Goal: Task Accomplishment & Management: Complete application form

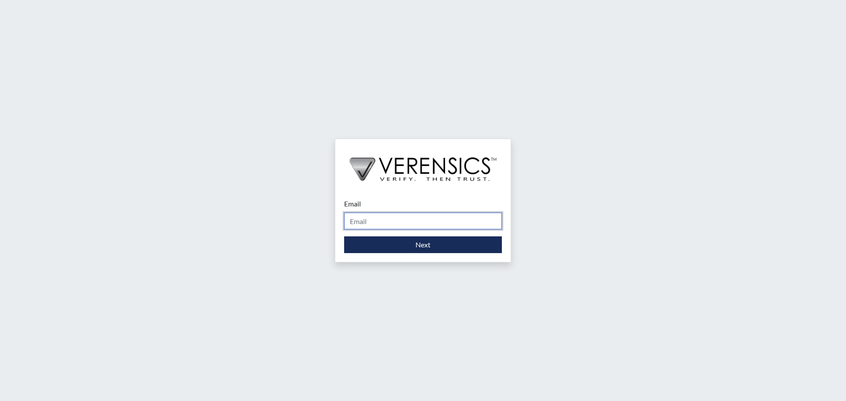
click at [421, 225] on input "Email" at bounding box center [423, 221] width 158 height 17
type input "[EMAIL_ADDRESS][DOMAIN_NAME]"
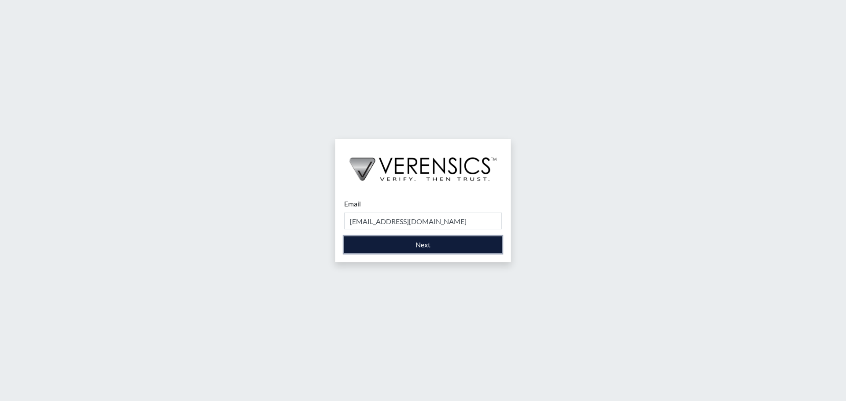
click at [425, 244] on button "Next" at bounding box center [423, 245] width 158 height 17
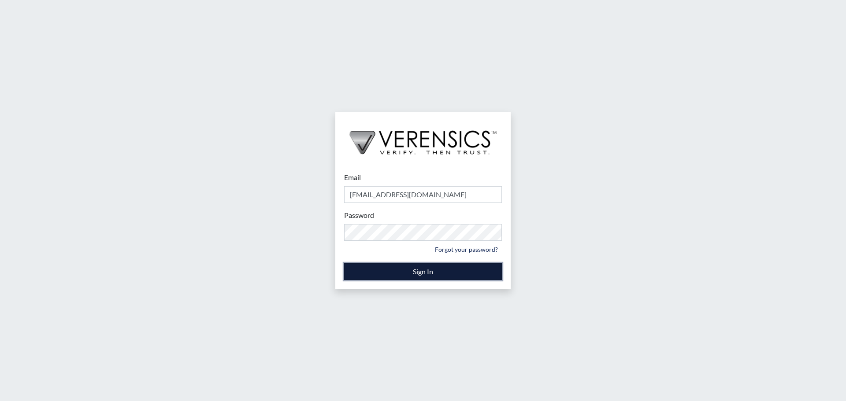
click at [429, 274] on button "Sign In" at bounding box center [423, 271] width 158 height 17
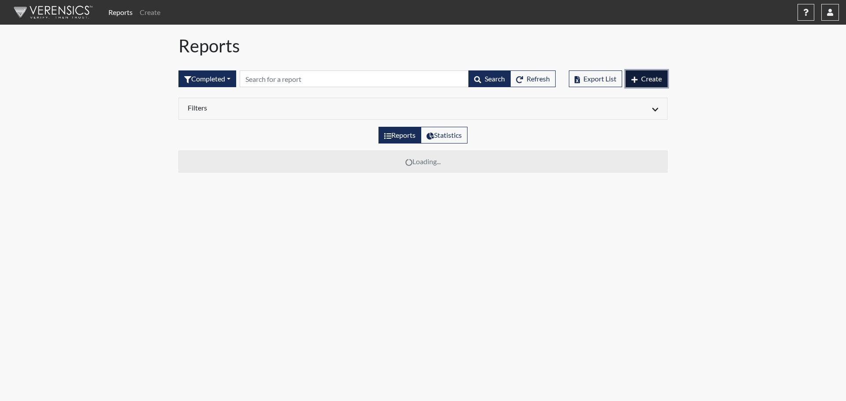
click at [636, 81] on icon "button" at bounding box center [634, 79] width 6 height 7
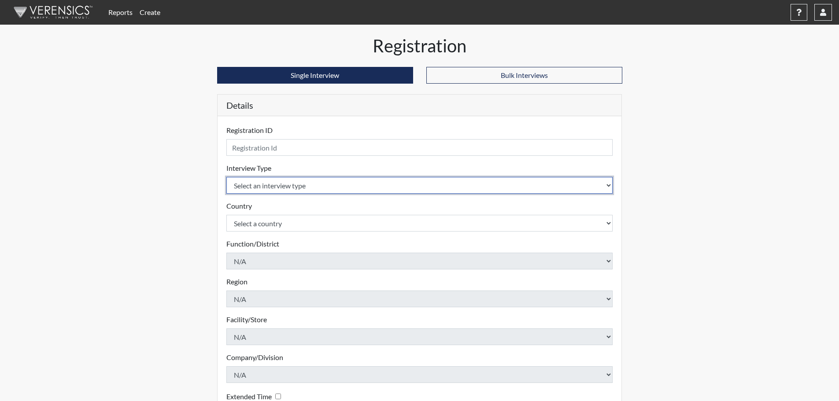
click at [270, 191] on select "Select an interview type Pre-Employment" at bounding box center [419, 185] width 387 height 17
select select "c2470aee-a530-11ea-a930-026c882af335"
click at [226, 177] on select "Select an interview type Pre-Employment" at bounding box center [419, 185] width 387 height 17
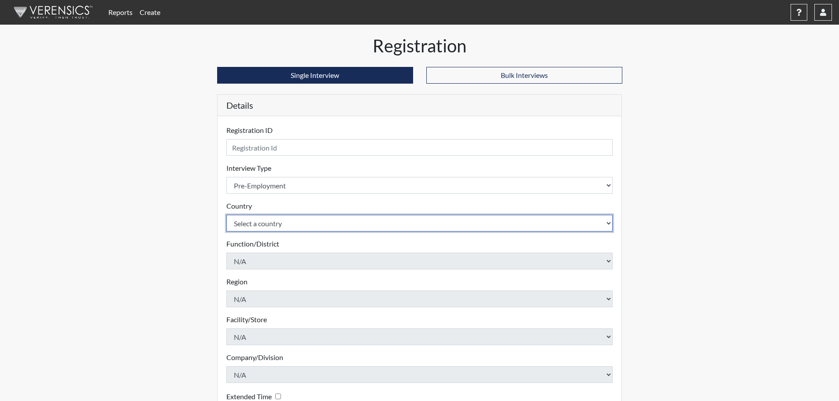
click at [266, 219] on select "Select a country [GEOGRAPHIC_DATA] [GEOGRAPHIC_DATA]" at bounding box center [419, 223] width 387 height 17
select select "united-states-of-[GEOGRAPHIC_DATA]"
click at [226, 215] on select "Select a country [GEOGRAPHIC_DATA] [GEOGRAPHIC_DATA]" at bounding box center [419, 223] width 387 height 17
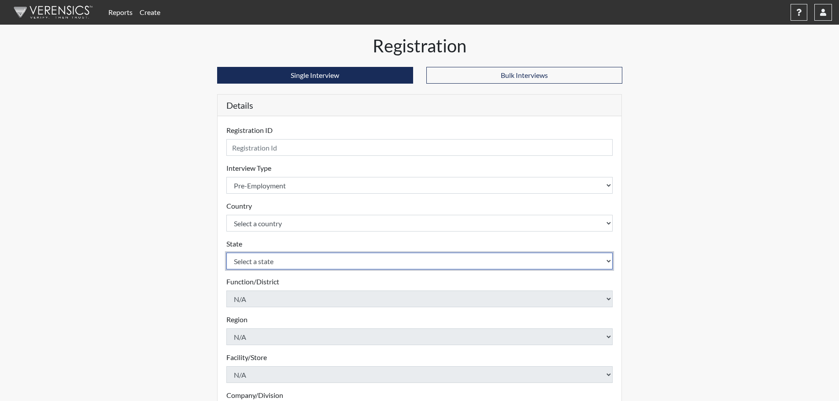
click at [257, 256] on select "Select a state [US_STATE] [US_STATE] [US_STATE] [US_STATE] [US_STATE] [US_STATE…" at bounding box center [419, 261] width 387 height 17
select select "CT"
click at [226, 253] on select "Select a state [US_STATE] [US_STATE] [US_STATE] [US_STATE] [US_STATE] [US_STATE…" at bounding box center [419, 261] width 387 height 17
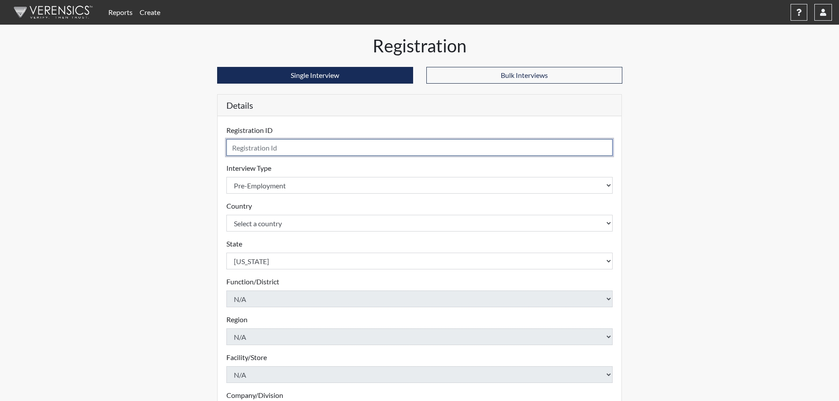
click at [271, 146] on input "text" at bounding box center [419, 147] width 387 height 17
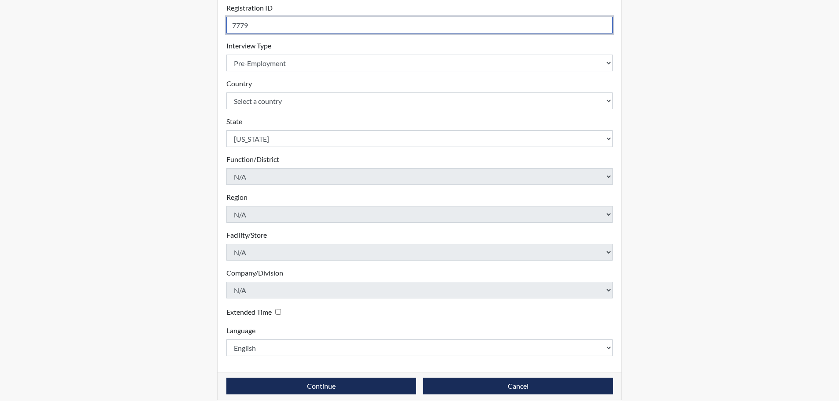
scroll to position [132, 0]
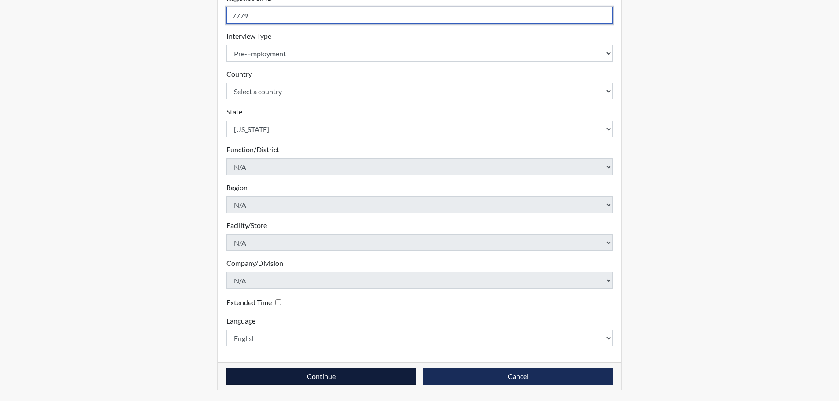
type input "7779"
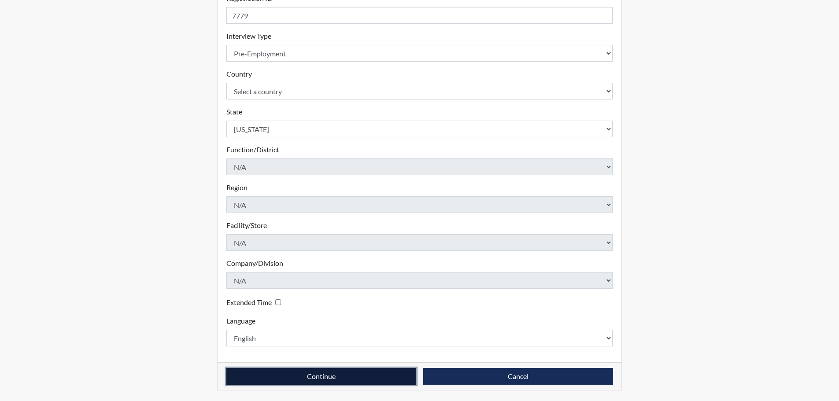
click at [326, 377] on button "Continue" at bounding box center [321, 376] width 190 height 17
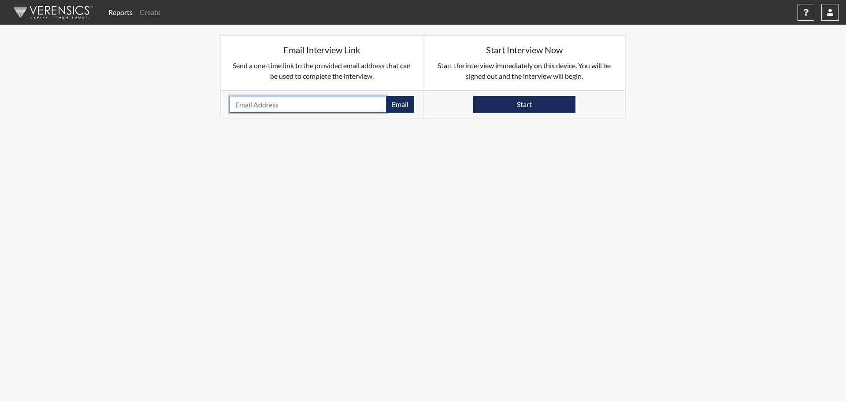
click at [311, 104] on input "email" at bounding box center [307, 104] width 157 height 17
paste input "[EMAIL_ADDRESS][DOMAIN_NAME]"
type input "[EMAIL_ADDRESS][DOMAIN_NAME]"
click at [391, 102] on button "Email" at bounding box center [400, 104] width 28 height 17
